Goal: Task Accomplishment & Management: Use online tool/utility

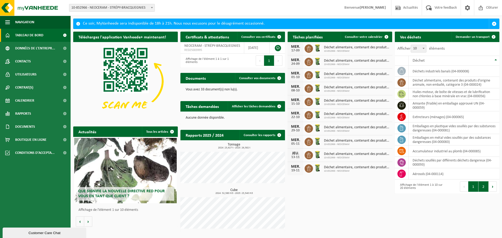
click at [486, 188] on button "2" at bounding box center [483, 186] width 10 height 10
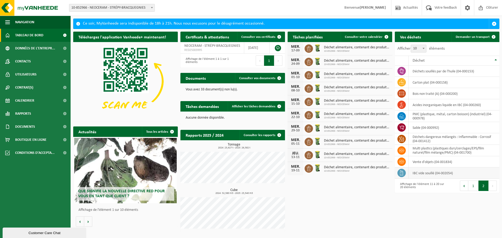
click at [439, 173] on td "IBC vide souillé (04-002054)" at bounding box center [454, 173] width 91 height 11
click at [366, 35] on span "Consulter votre calendrier" at bounding box center [364, 36] width 38 height 3
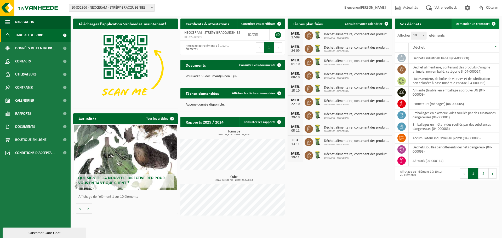
click at [469, 23] on span "Demander un transport" at bounding box center [473, 23] width 34 height 3
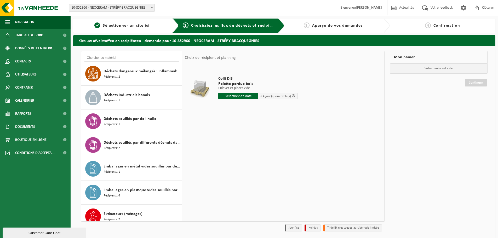
scroll to position [168, 0]
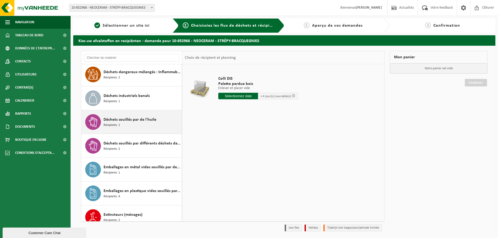
click at [144, 119] on span "Déchets souillés par de l'huile" at bounding box center [130, 120] width 53 height 6
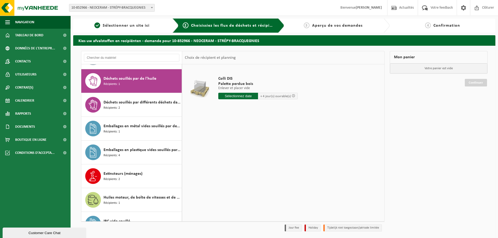
scroll to position [214, 0]
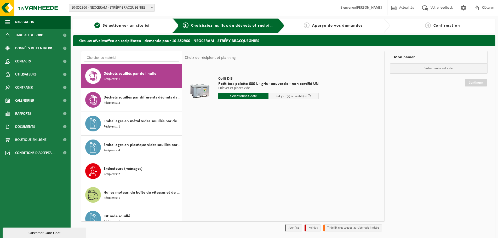
click at [244, 94] on input "text" at bounding box center [243, 96] width 50 height 7
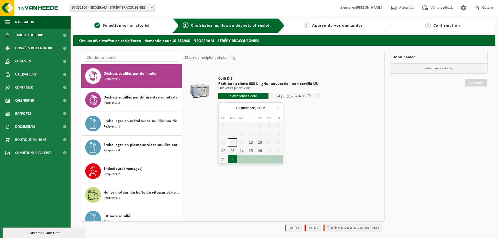
click at [233, 159] on div "30" at bounding box center [232, 159] width 9 height 8
type input "à partir de 2025-09-30"
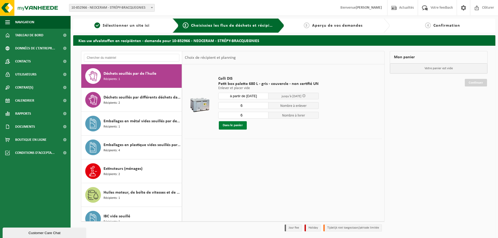
click at [242, 125] on button "Dans le panier" at bounding box center [233, 125] width 28 height 8
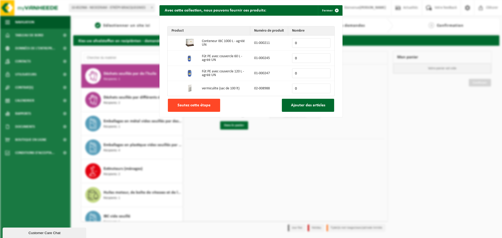
click at [186, 105] on span "Sautez cette étape" at bounding box center [194, 105] width 33 height 4
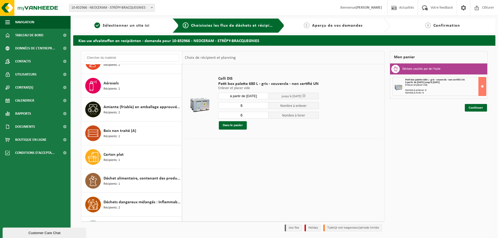
scroll to position [12, 0]
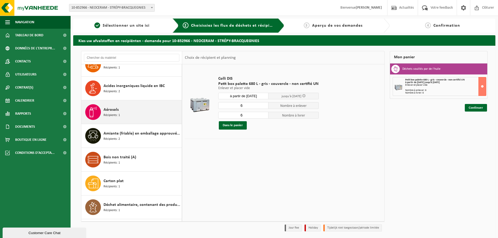
click at [114, 111] on span "Aérosols" at bounding box center [111, 110] width 15 height 6
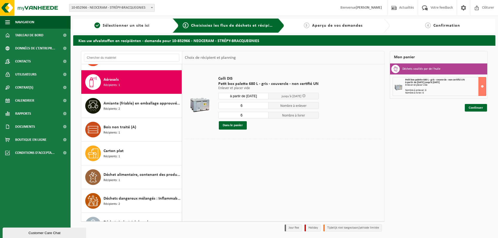
scroll to position [48, 0]
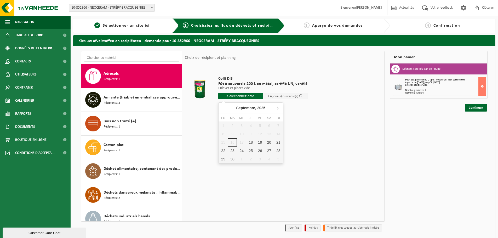
click at [243, 95] on input "text" at bounding box center [240, 96] width 45 height 7
click at [232, 160] on div "30" at bounding box center [232, 159] width 9 height 8
type input "à partir de 2025-09-30"
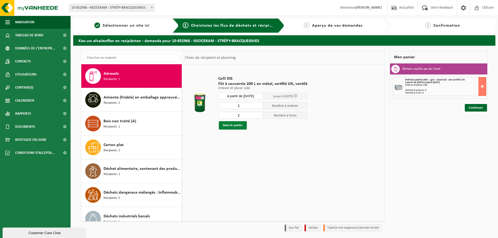
click at [235, 125] on button "Dans le panier" at bounding box center [233, 125] width 28 height 8
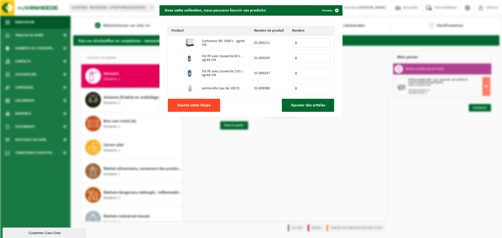
click at [190, 103] on span "Sautez cette étape" at bounding box center [194, 105] width 33 height 4
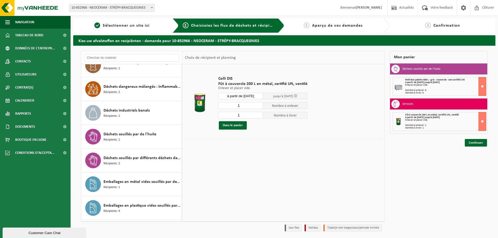
scroll to position [156, 0]
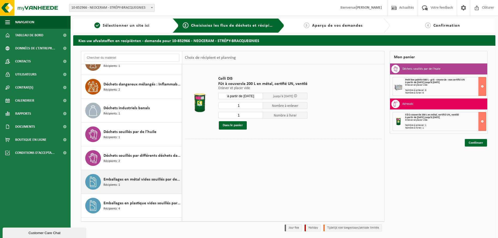
click at [158, 180] on span "Emballages en métal vides souillés par des substances dangereuses" at bounding box center [142, 179] width 77 height 6
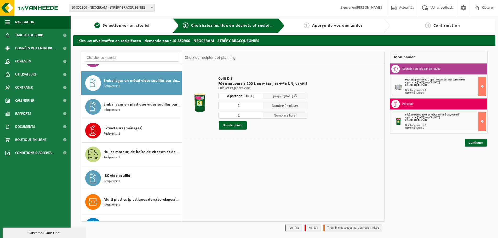
scroll to position [262, 0]
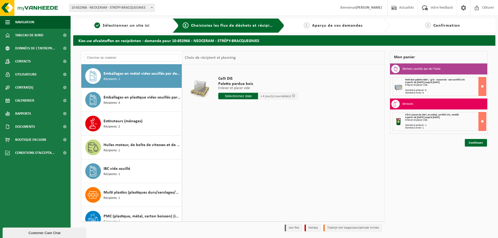
click at [244, 95] on input "text" at bounding box center [238, 96] width 40 height 7
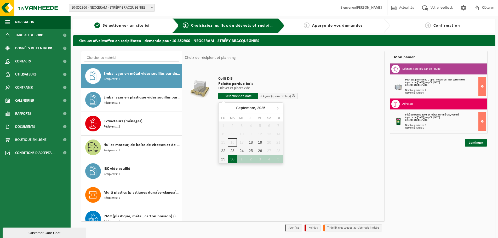
click at [230, 160] on div "30" at bounding box center [232, 159] width 9 height 8
type input "à partir de 2025-09-30"
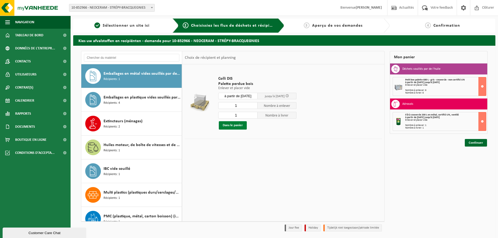
click at [237, 125] on button "Dans le panier" at bounding box center [233, 125] width 28 height 8
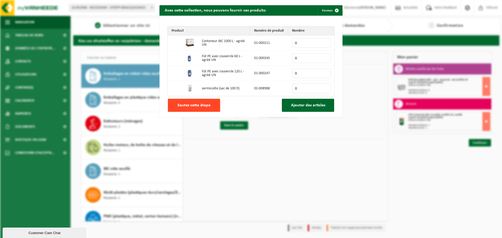
click at [200, 103] on span "Sautez cette étape" at bounding box center [194, 105] width 33 height 4
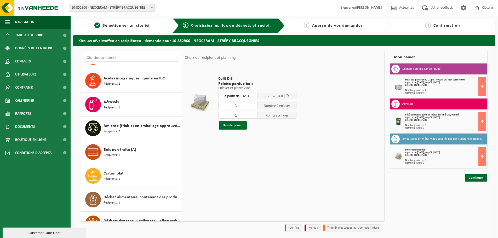
scroll to position [0, 0]
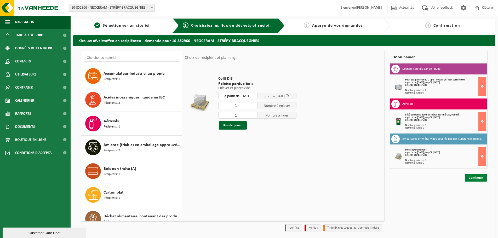
click at [479, 178] on link "Continuer" at bounding box center [476, 178] width 22 height 8
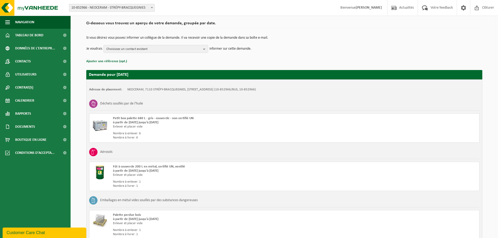
scroll to position [87, 0]
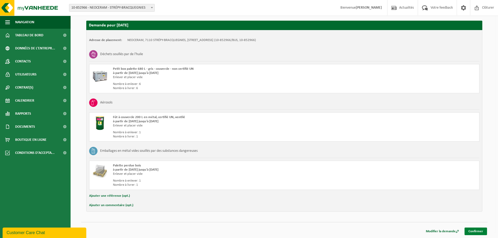
click at [479, 232] on link "Confirmer" at bounding box center [476, 232] width 22 height 8
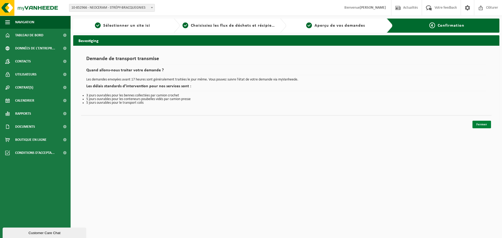
click at [479, 124] on link "Fermer" at bounding box center [481, 125] width 19 height 8
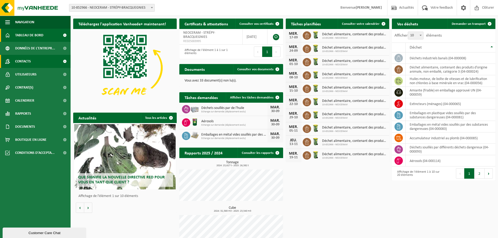
click at [23, 62] on span "Contacts" at bounding box center [23, 61] width 16 height 13
